Goal: Task Accomplishment & Management: Manage account settings

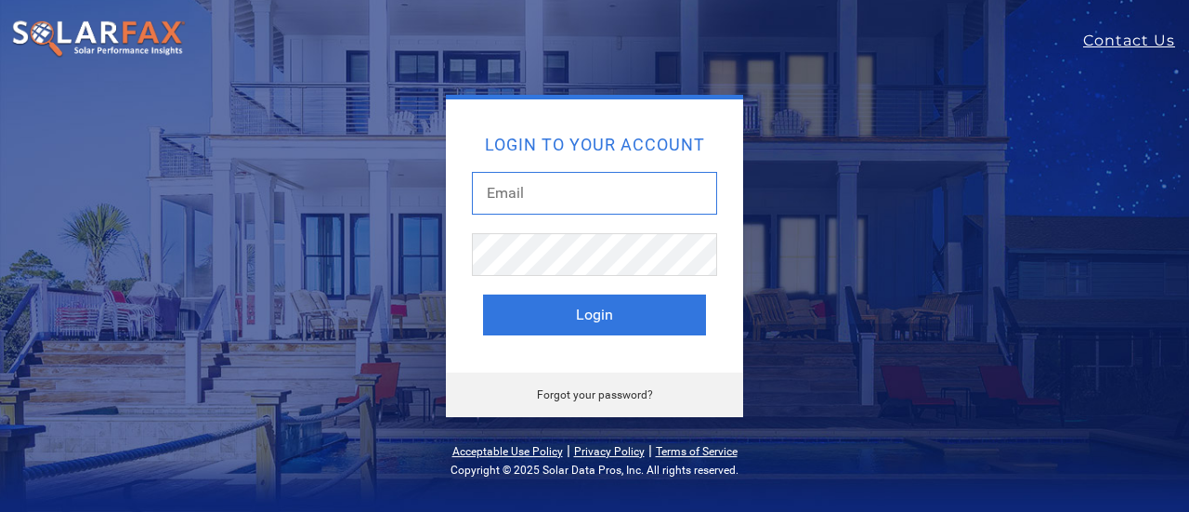
click at [548, 197] on input "text" at bounding box center [594, 193] width 245 height 43
type input "[EMAIL_ADDRESS][DOMAIN_NAME]"
click at [585, 190] on input "[EMAIL_ADDRESS][DOMAIN_NAME]" at bounding box center [594, 193] width 245 height 43
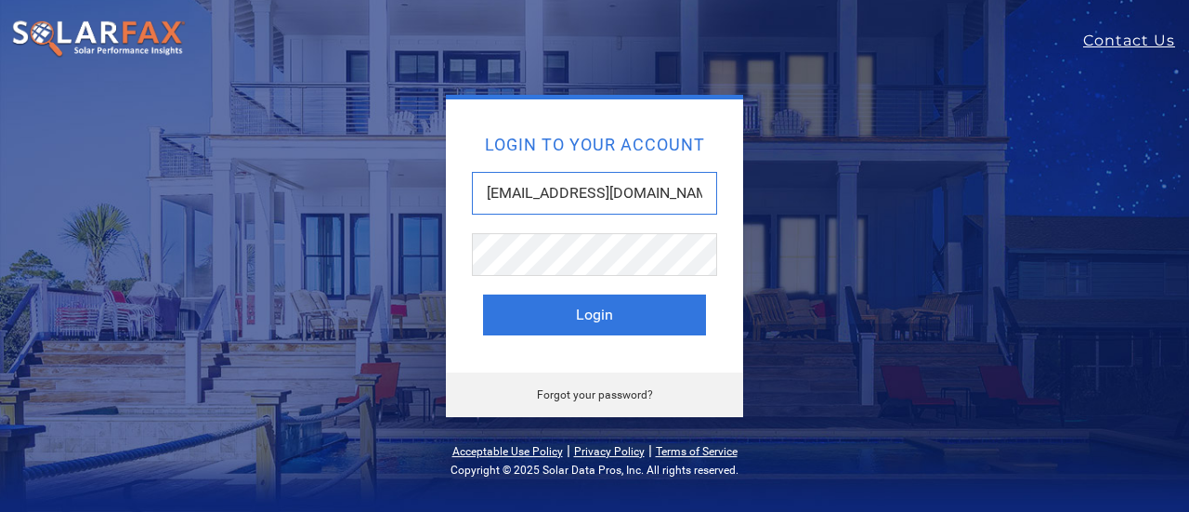
click at [585, 190] on input "[EMAIL_ADDRESS][DOMAIN_NAME]" at bounding box center [594, 193] width 245 height 43
drag, startPoint x: 585, startPoint y: 190, endPoint x: 562, endPoint y: 191, distance: 23.2
click at [585, 190] on input "text" at bounding box center [594, 193] width 245 height 43
type input "[EMAIL_ADDRESS][DOMAIN_NAME]"
click at [589, 191] on input "[EMAIL_ADDRESS][DOMAIN_NAME]" at bounding box center [594, 193] width 245 height 43
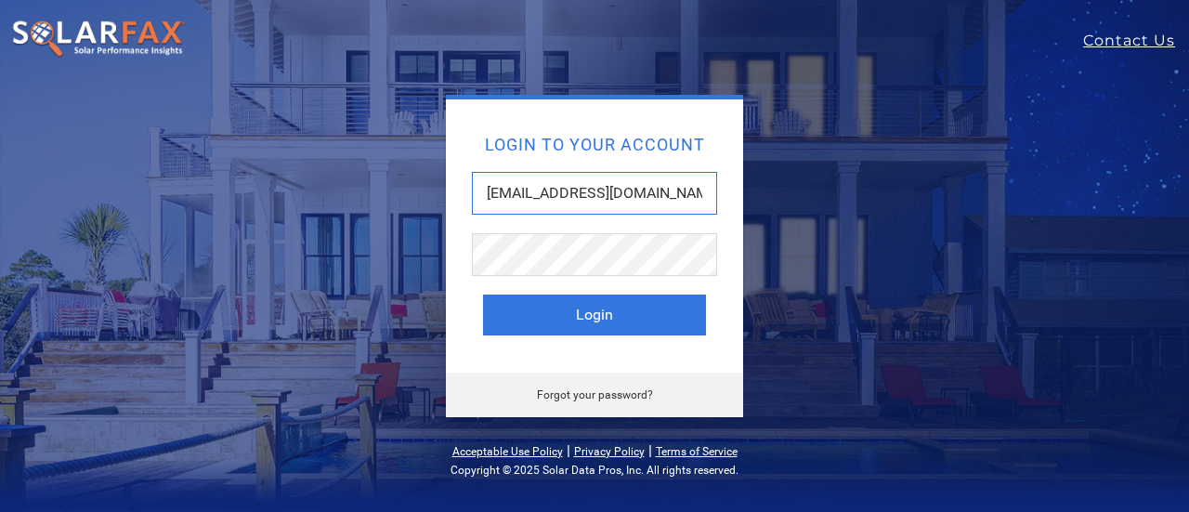
click at [574, 195] on input "[EMAIL_ADDRESS][DOMAIN_NAME]" at bounding box center [594, 193] width 245 height 43
click at [574, 194] on input "[EMAIL_ADDRESS][DOMAIN_NAME]" at bounding box center [594, 193] width 245 height 43
click at [574, 194] on input "text" at bounding box center [594, 193] width 245 height 43
type input "[EMAIL_ADDRESS][DOMAIN_NAME]"
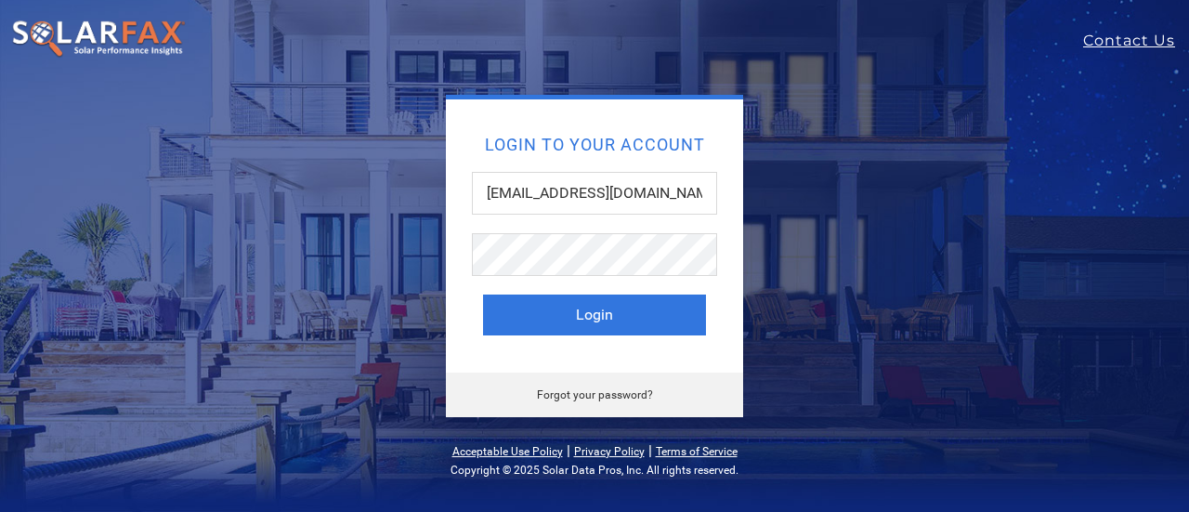
drag, startPoint x: 553, startPoint y: 275, endPoint x: 475, endPoint y: 147, distance: 149.6
click at [475, 147] on div "Login to your account [EMAIL_ADDRESS][DOMAIN_NAME] Login" at bounding box center [594, 235] width 297 height 272
